Goal: Contribute content

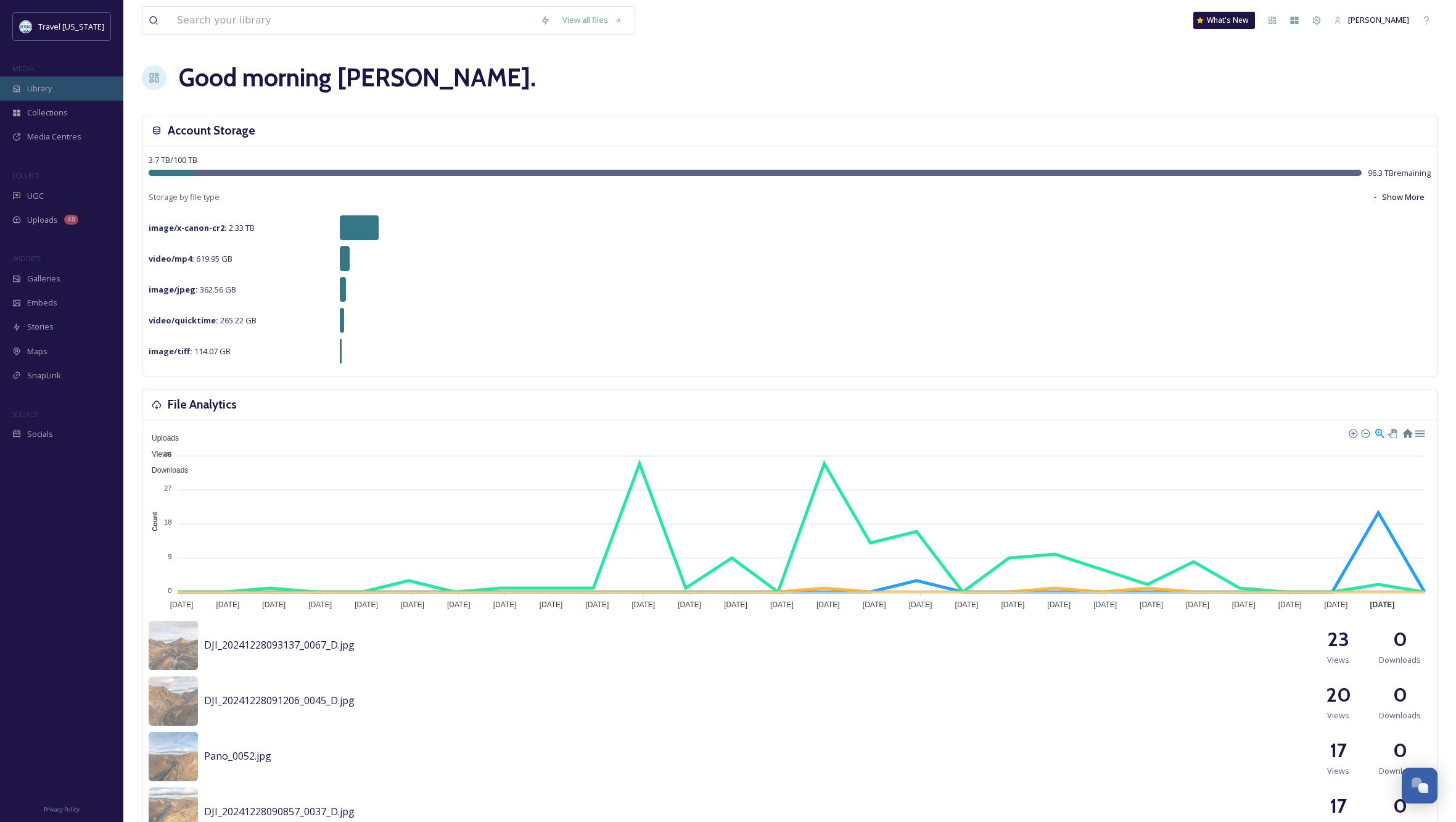
click at [47, 86] on span "Library" at bounding box center [39, 89] width 25 height 12
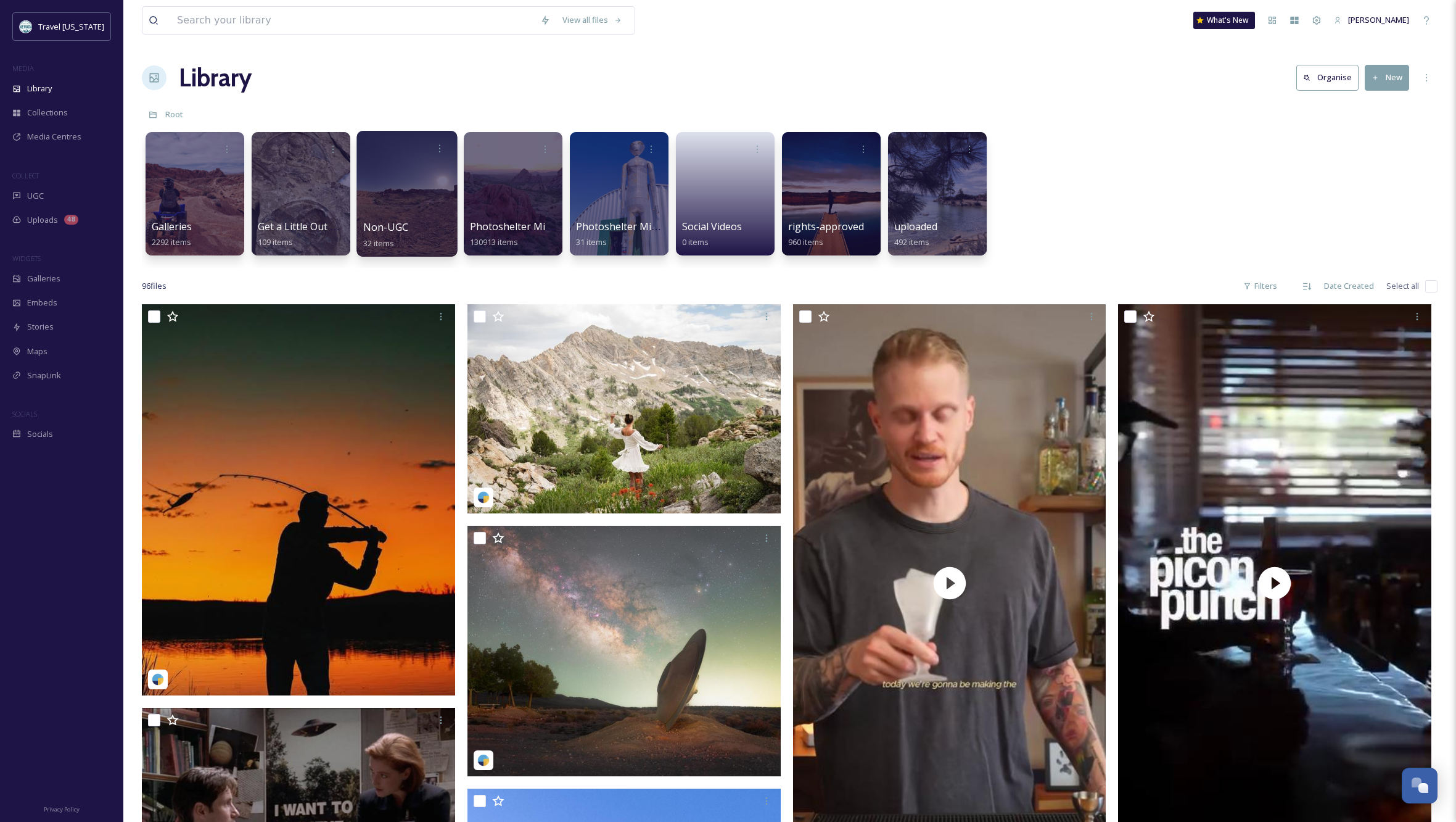
click at [422, 184] on div at bounding box center [407, 194] width 100 height 126
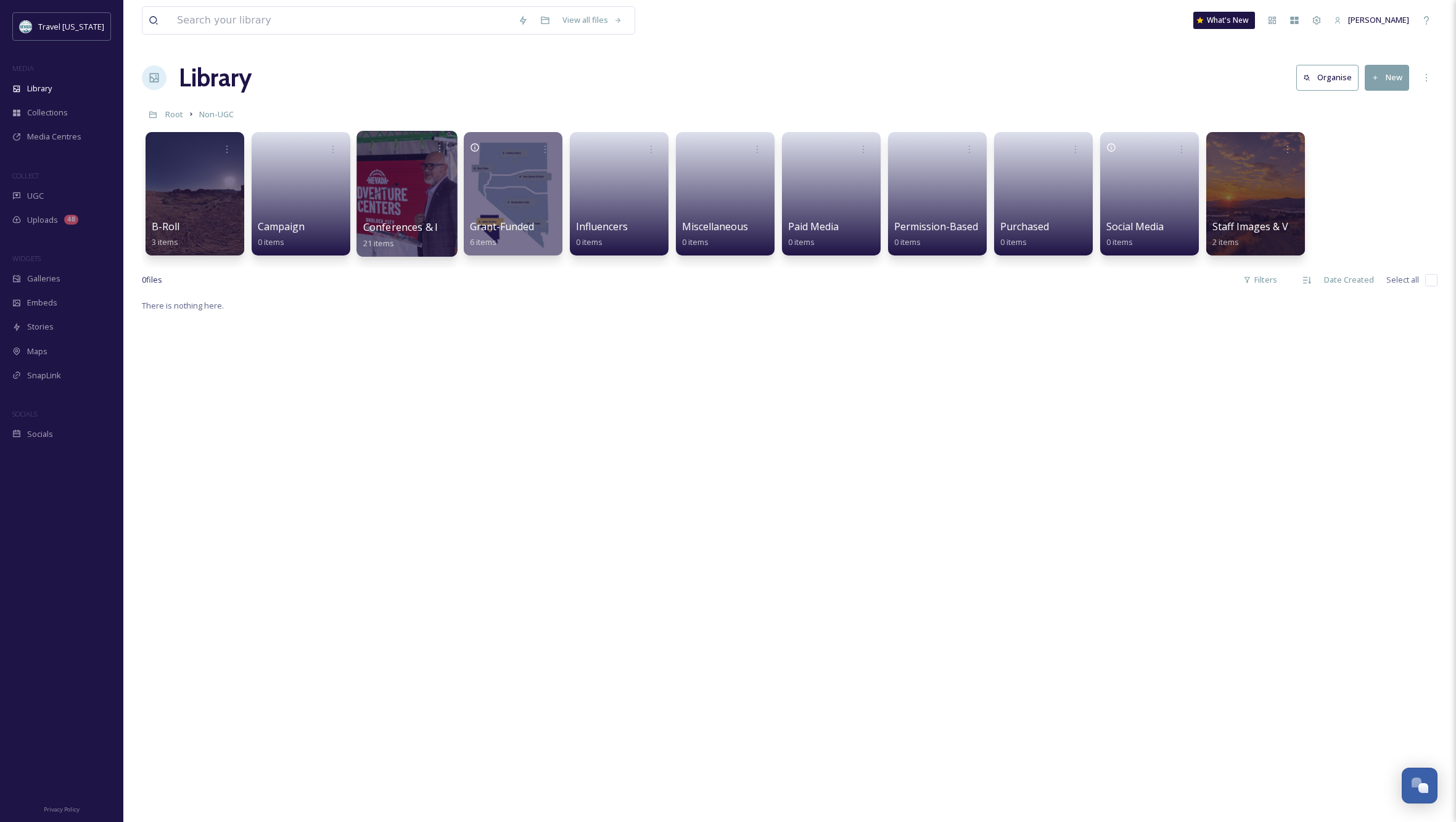
click at [423, 197] on div at bounding box center [407, 194] width 100 height 126
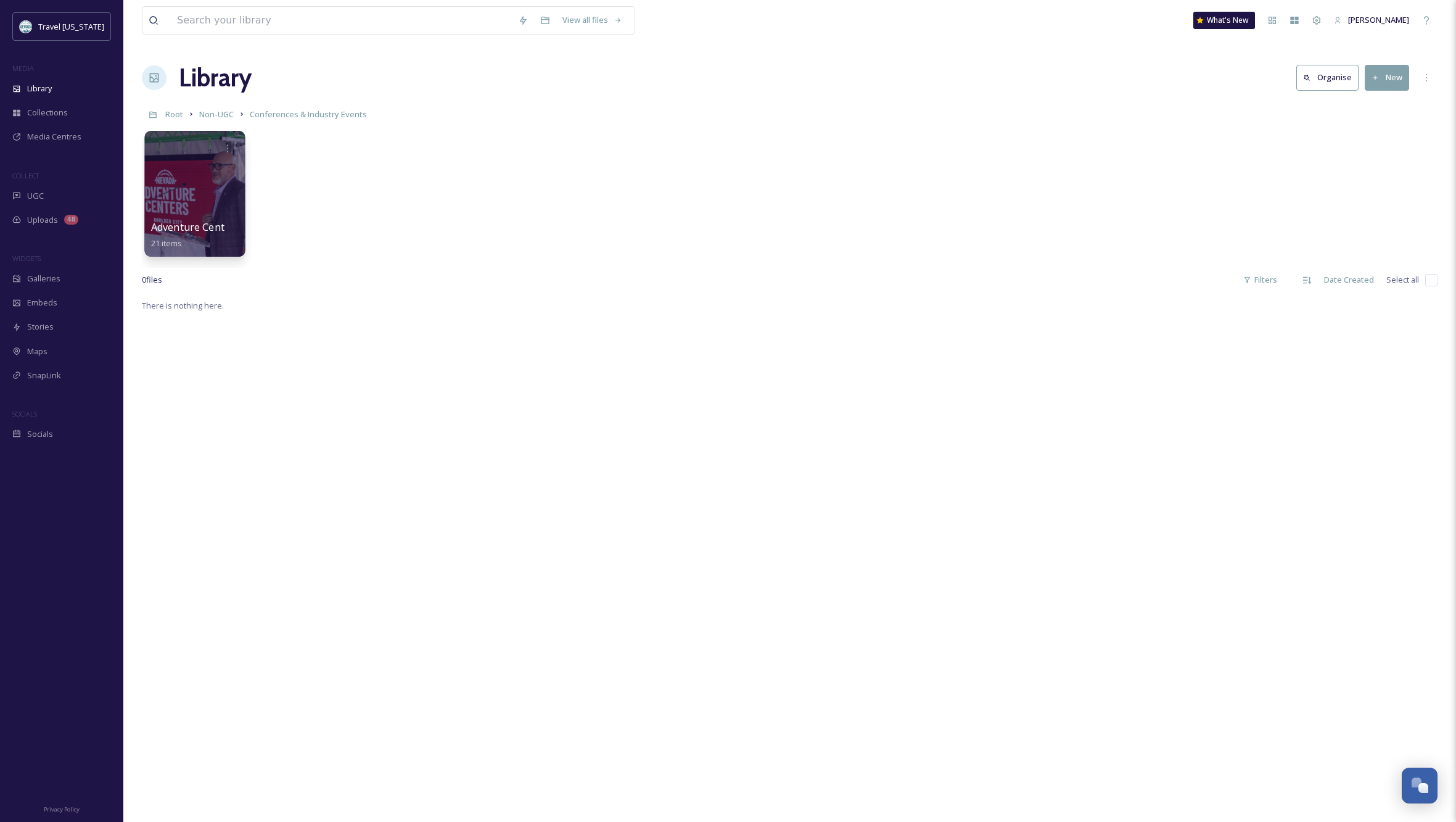
click at [223, 179] on div at bounding box center [194, 194] width 100 height 126
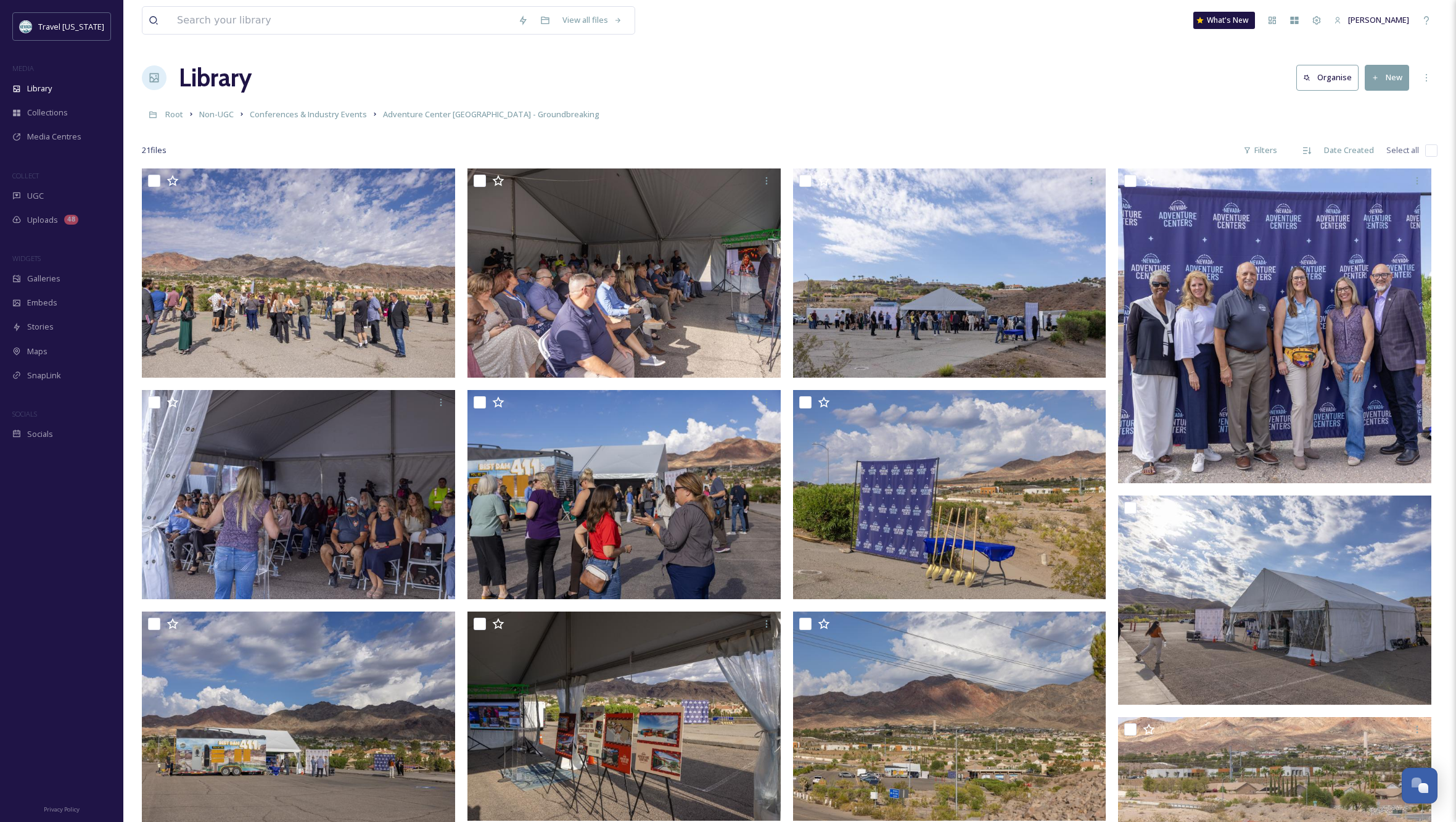
click at [1386, 81] on button "New" at bounding box center [1387, 77] width 44 height 25
click at [1386, 76] on button "New" at bounding box center [1387, 77] width 44 height 25
click at [1394, 79] on button "New" at bounding box center [1387, 77] width 44 height 25
click at [1375, 107] on span "File Upload" at bounding box center [1382, 106] width 41 height 12
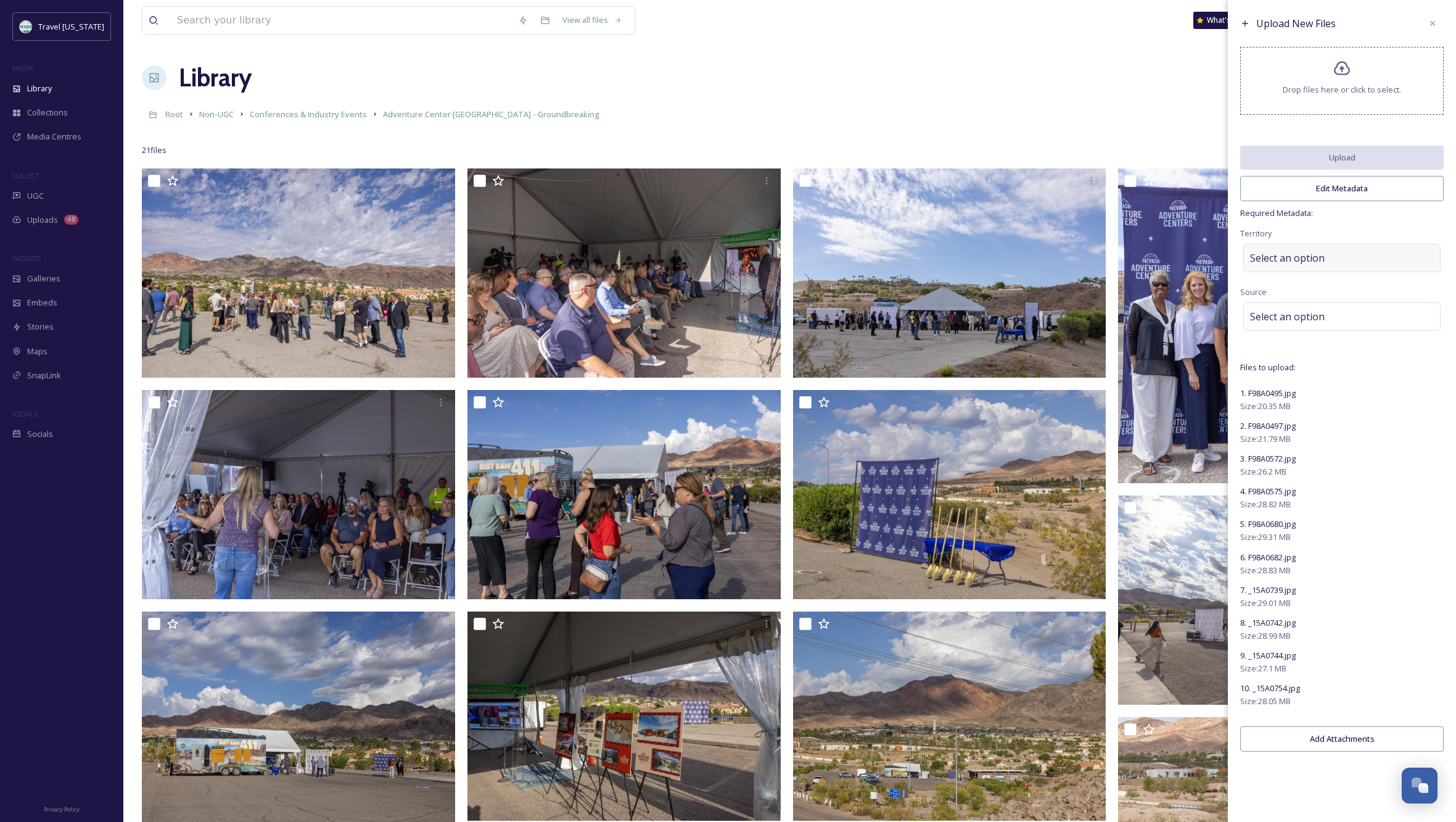
click at [1321, 265] on span "Select an option" at bounding box center [1287, 258] width 75 height 15
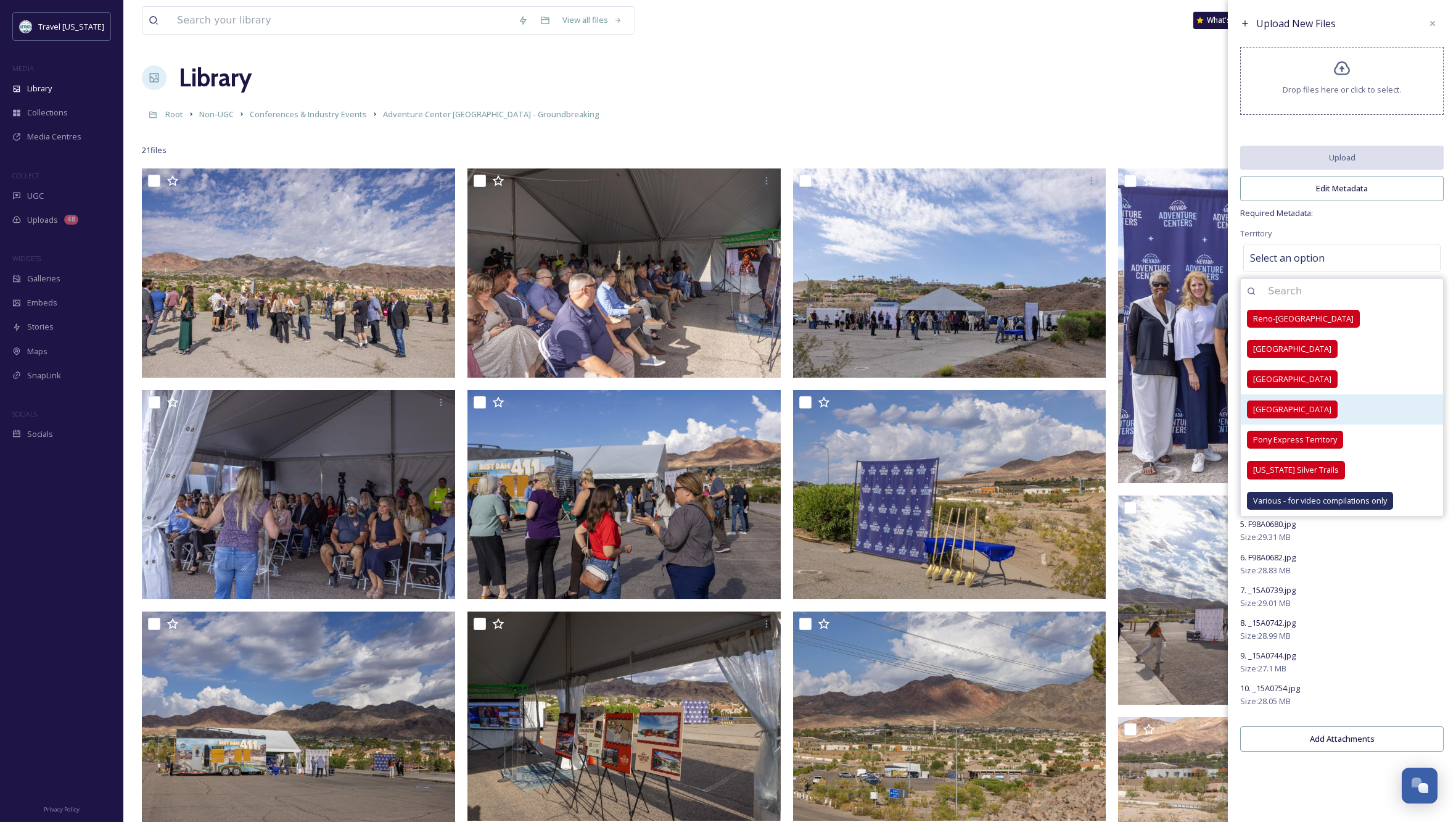
click at [1291, 415] on span "[GEOGRAPHIC_DATA]" at bounding box center [1292, 409] width 79 height 12
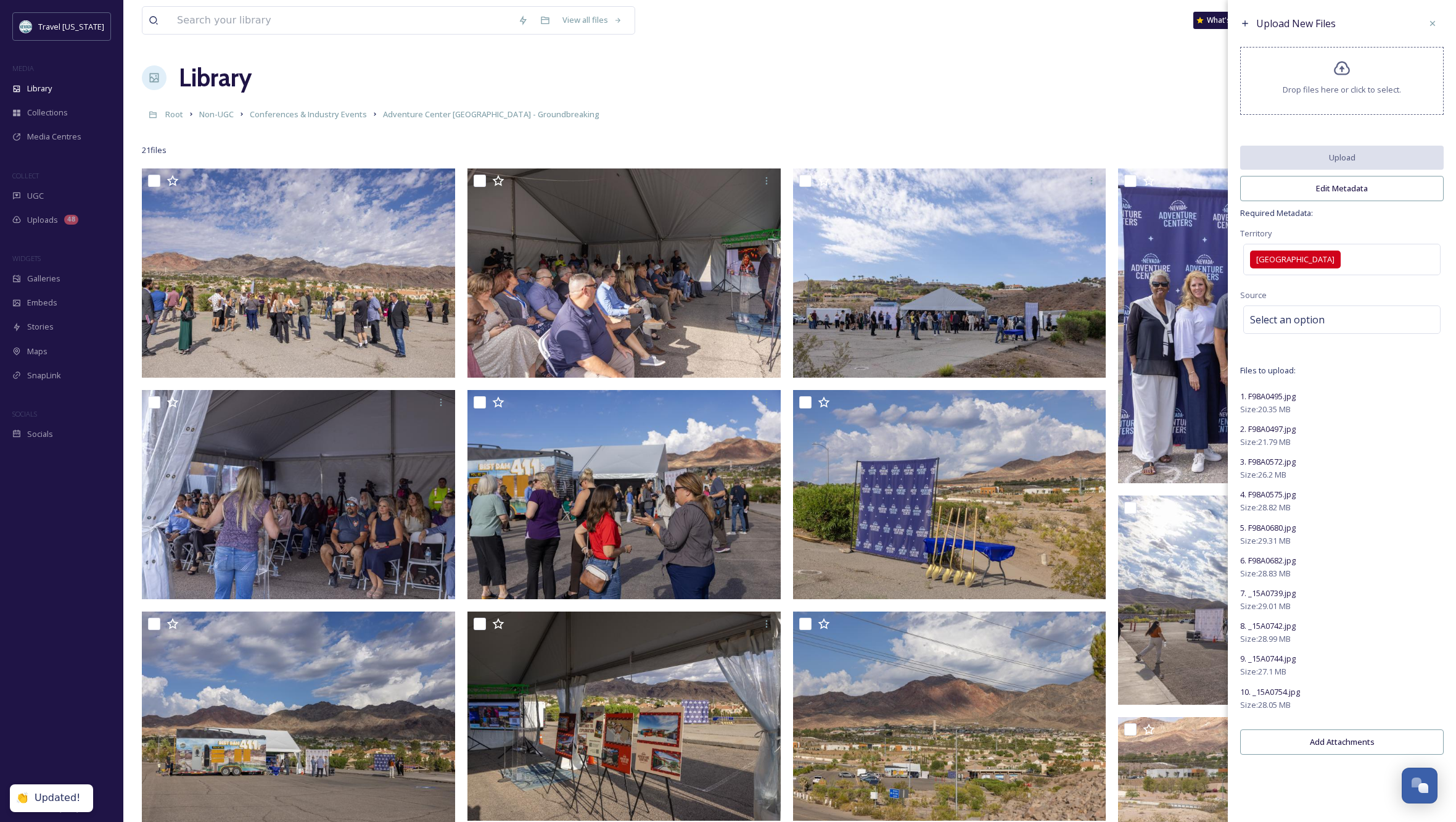
click at [1375, 229] on div "Upload New Files Drop files here or click to select. Upload Edit Metadata Requi…" at bounding box center [1342, 387] width 228 height 773
click at [1314, 327] on span "Select an option" at bounding box center [1287, 320] width 75 height 15
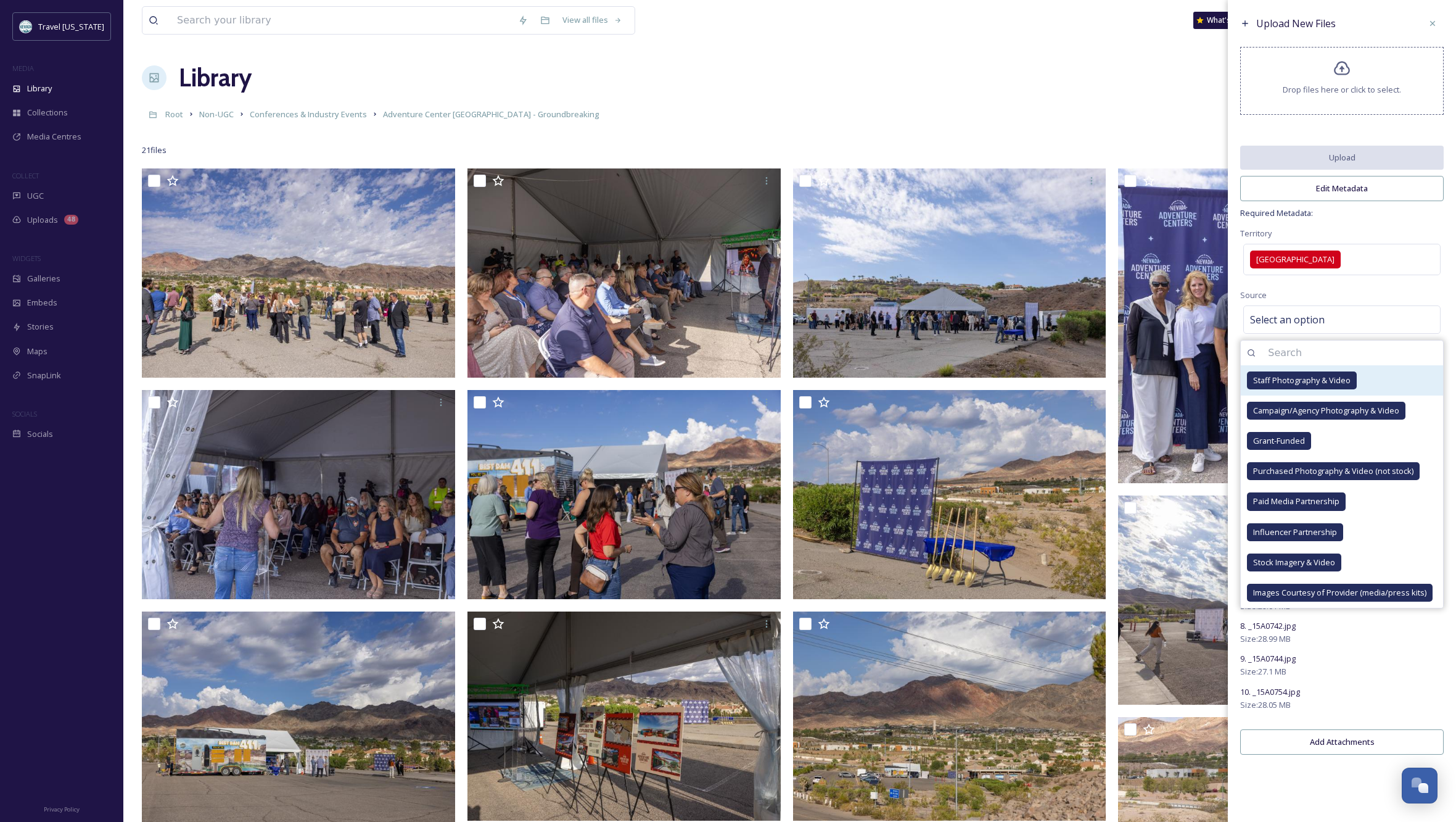
click at [1332, 384] on span "Staff Photography & Video" at bounding box center [1302, 381] width 98 height 12
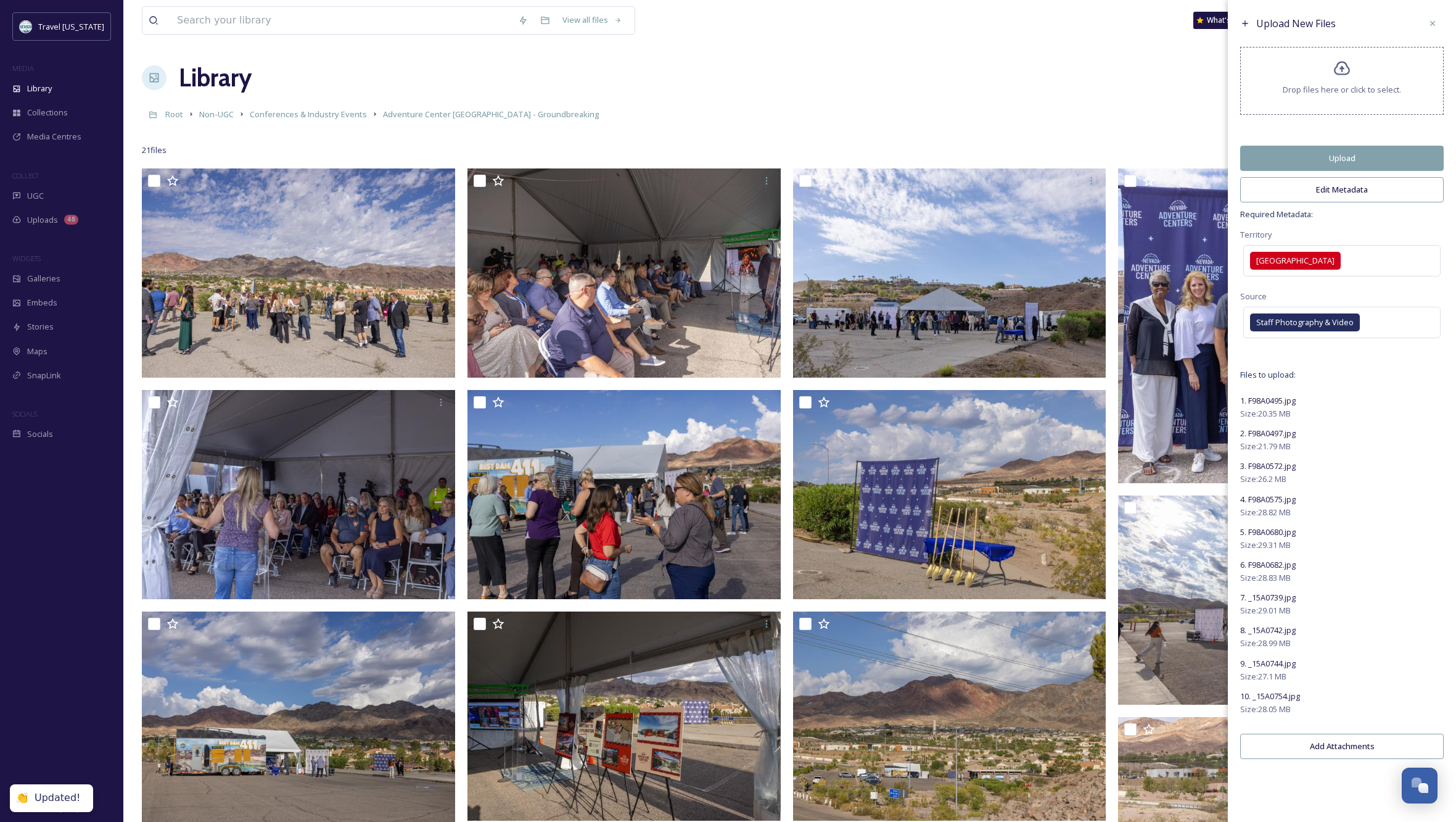
drag, startPoint x: 1382, startPoint y: 225, endPoint x: 1443, endPoint y: 250, distance: 65.9
click at [1382, 221] on span "Required Metadata:" at bounding box center [1342, 214] width 204 height 12
click at [1364, 165] on button "Upload" at bounding box center [1342, 158] width 204 height 25
